Goal: Task Accomplishment & Management: Manage account settings

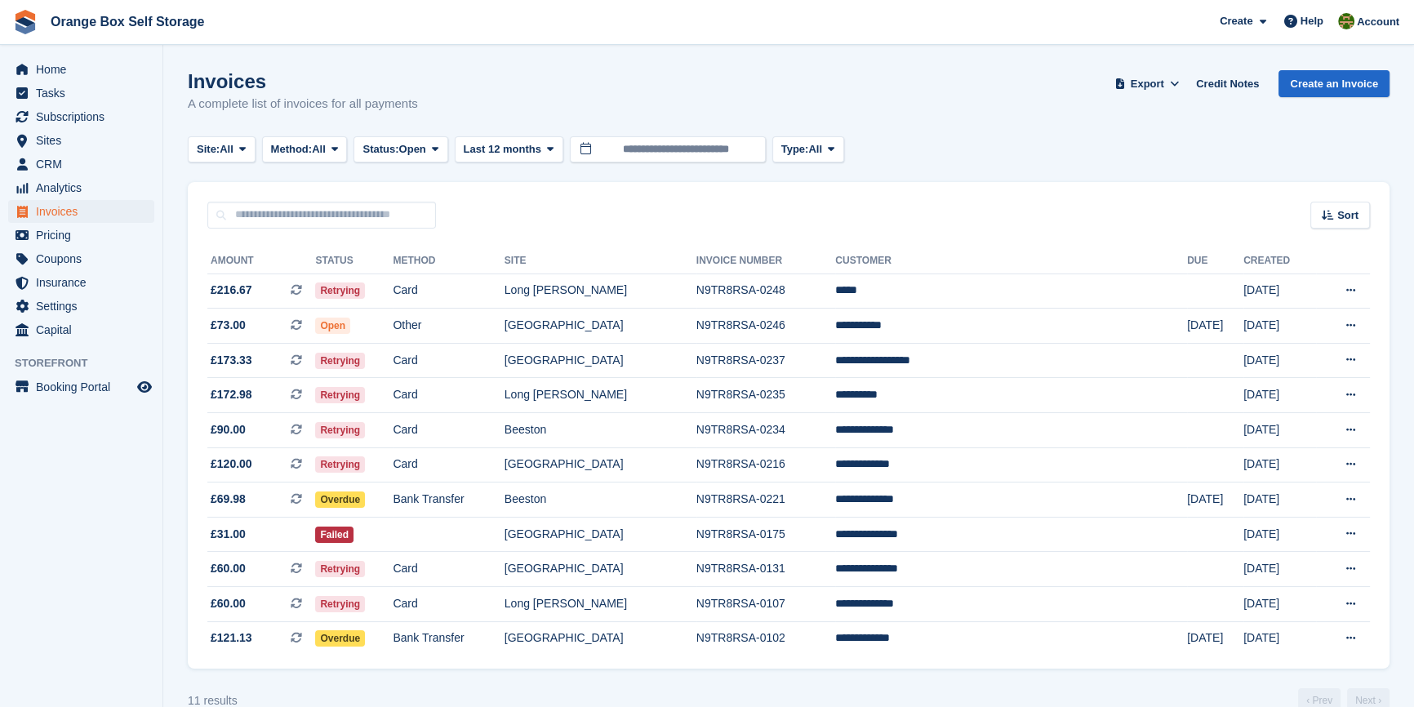
click at [109, 495] on aside "Home Tasks Subscriptions Subscriptions Subscriptions Contracts Price increases …" at bounding box center [81, 357] width 162 height 625
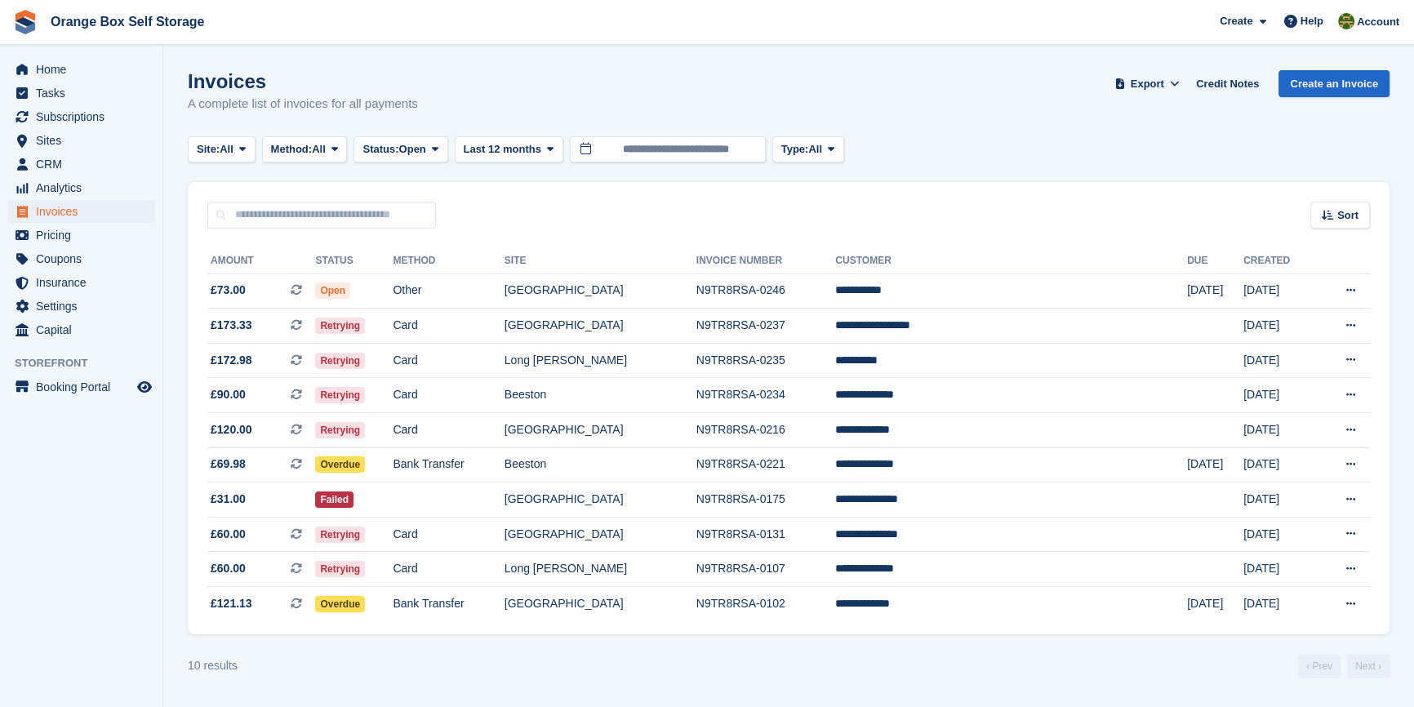
click at [113, 522] on aside "Home Tasks Subscriptions Subscriptions Subscriptions Contracts Price increases …" at bounding box center [81, 357] width 162 height 625
click at [787, 222] on div "Sort Sort by Date created Created (oldest first) Created (newest first)" at bounding box center [788, 205] width 1201 height 47
click at [853, 184] on div "Sort Sort by Date created Created (oldest first) Created (newest first)" at bounding box center [788, 205] width 1201 height 47
